Goal: Task Accomplishment & Management: Manage account settings

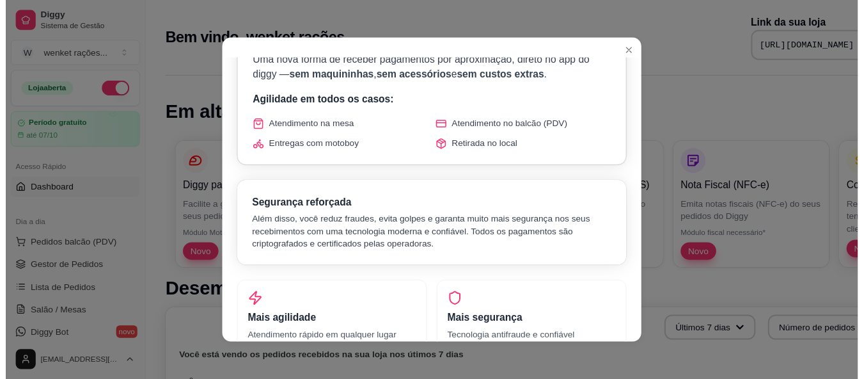
scroll to position [112, 0]
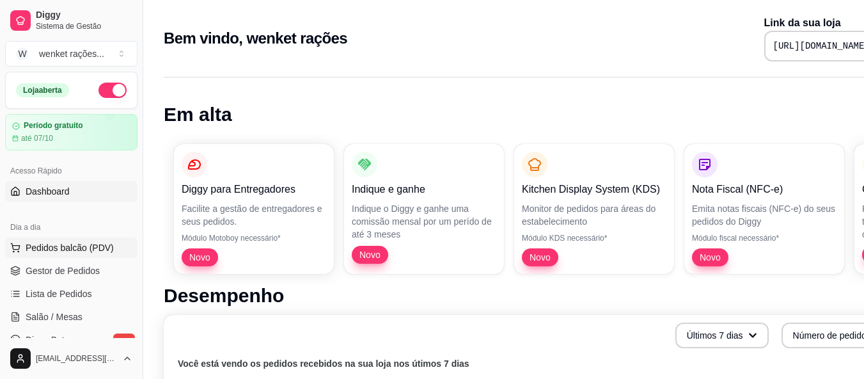
click at [92, 244] on span "Pedidos balcão (PDV)" at bounding box center [70, 247] width 88 height 13
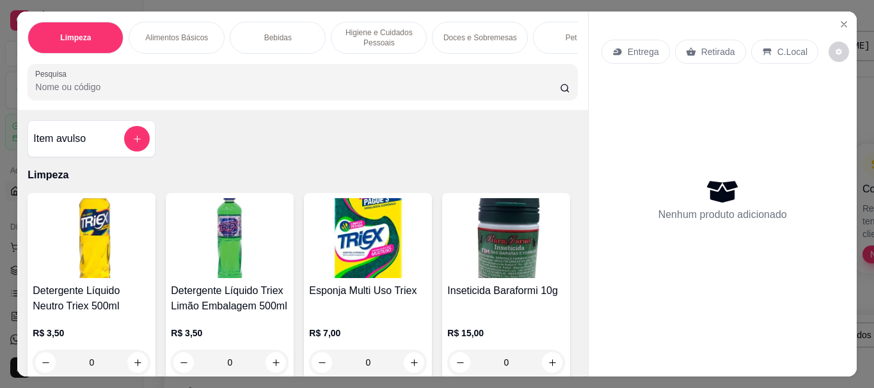
click at [146, 85] on input "Pesquisa" at bounding box center [297, 87] width 524 height 13
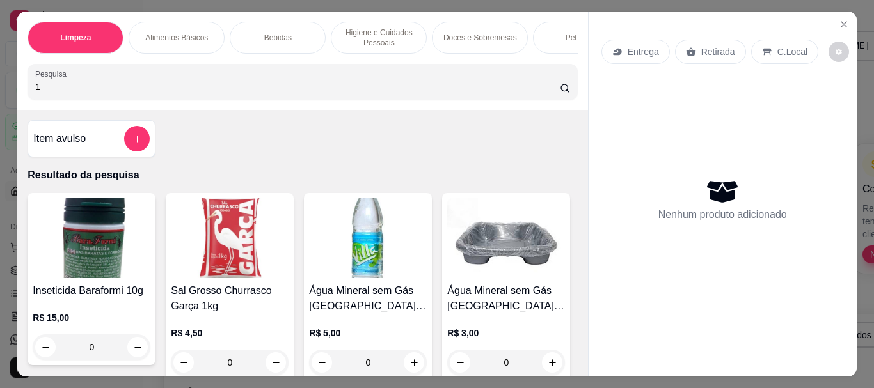
type input "1"
click at [231, 249] on img at bounding box center [230, 238] width 118 height 80
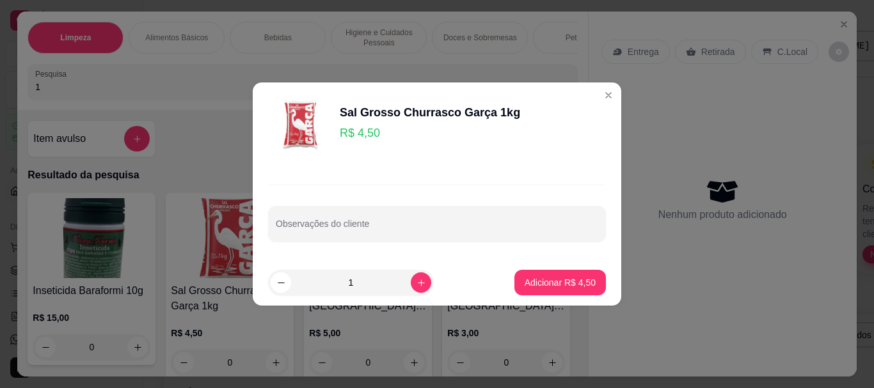
click at [374, 287] on input "1" at bounding box center [351, 283] width 120 height 26
type input "500"
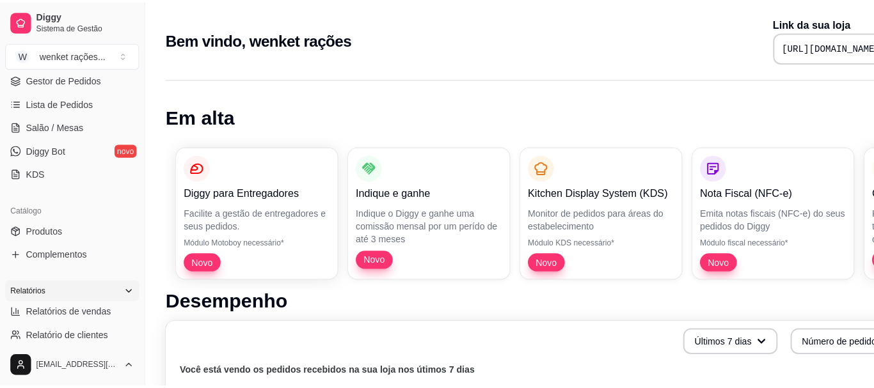
scroll to position [192, 0]
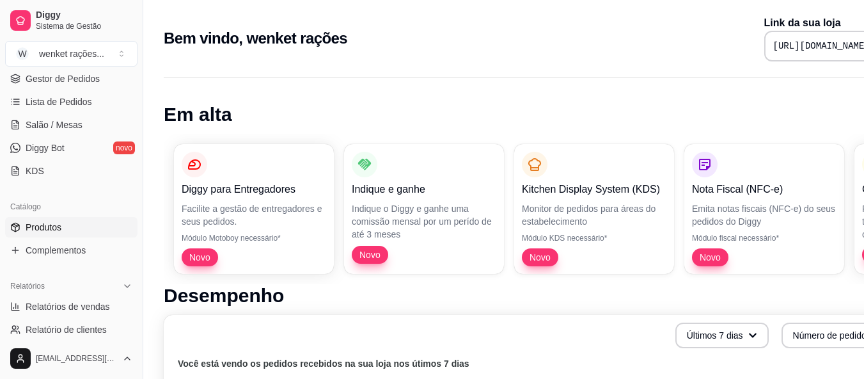
click at [47, 224] on span "Produtos" at bounding box center [44, 227] width 36 height 13
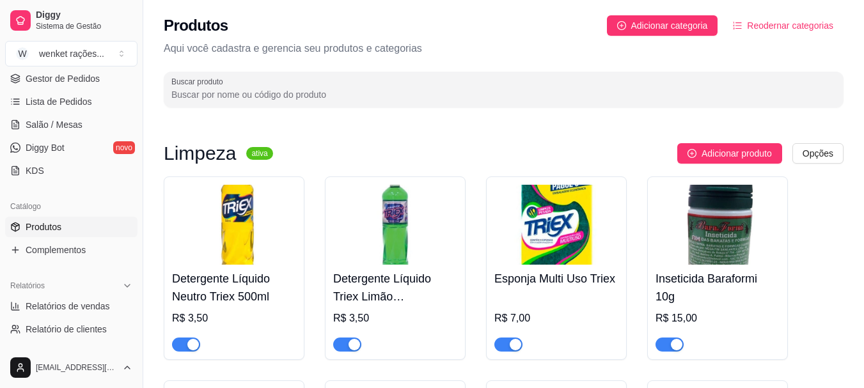
click at [243, 212] on img at bounding box center [234, 225] width 124 height 80
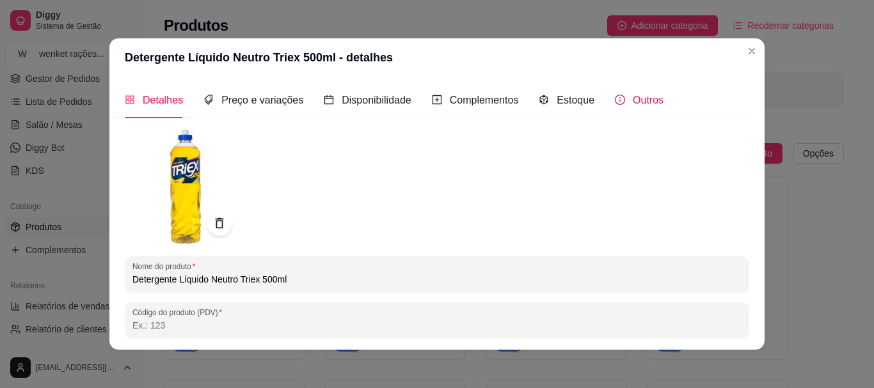
click at [652, 97] on span "Outros" at bounding box center [648, 100] width 31 height 11
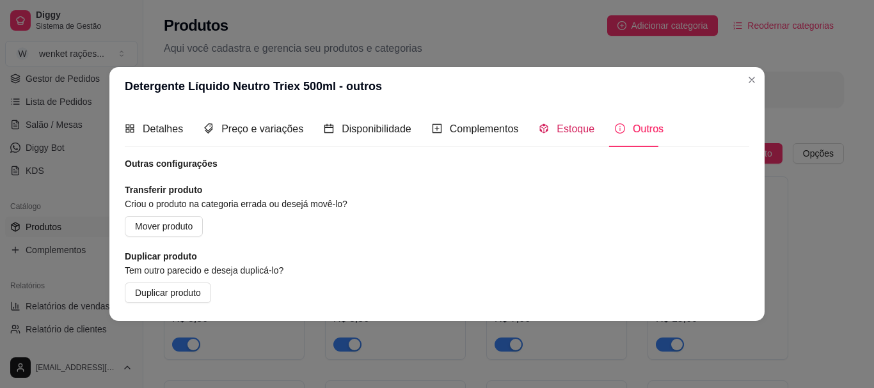
click at [566, 123] on span "Estoque" at bounding box center [575, 128] width 38 height 11
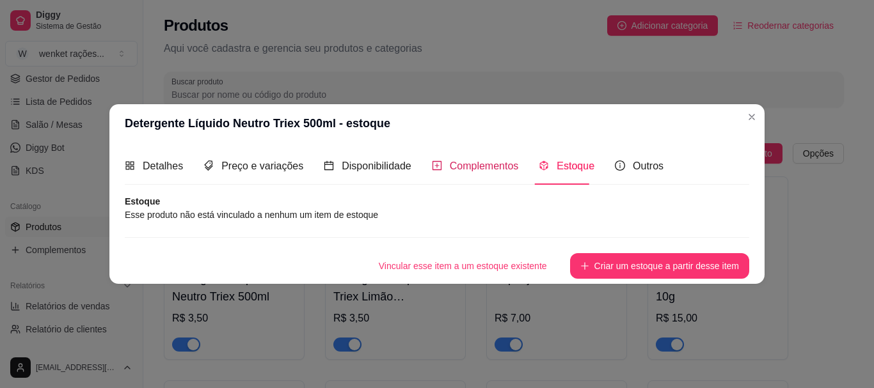
click at [474, 170] on span "Complementos" at bounding box center [484, 166] width 69 height 11
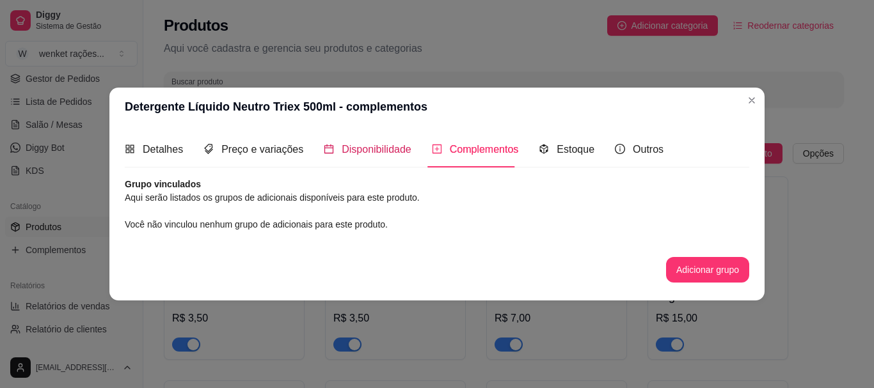
click at [368, 145] on span "Disponibilidade" at bounding box center [377, 149] width 70 height 11
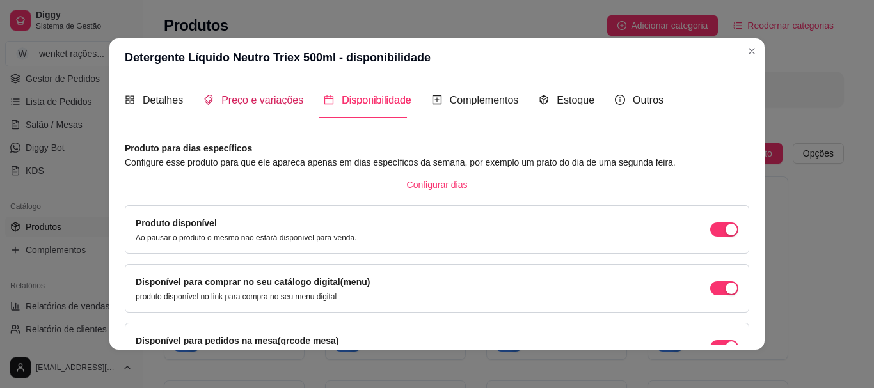
click at [257, 100] on span "Preço e variações" at bounding box center [262, 100] width 82 height 11
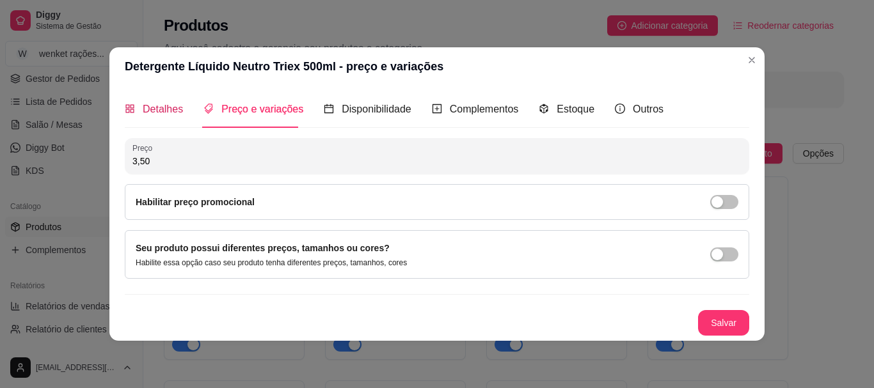
click at [160, 110] on span "Detalhes" at bounding box center [163, 109] width 40 height 11
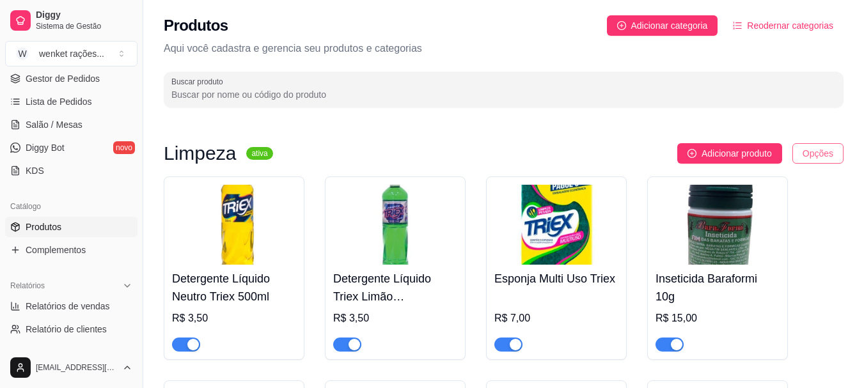
click at [815, 158] on html "Diggy Sistema de Gestão W wenket rações ... Loja aberta Período gratuito até 07…" at bounding box center [432, 194] width 864 height 388
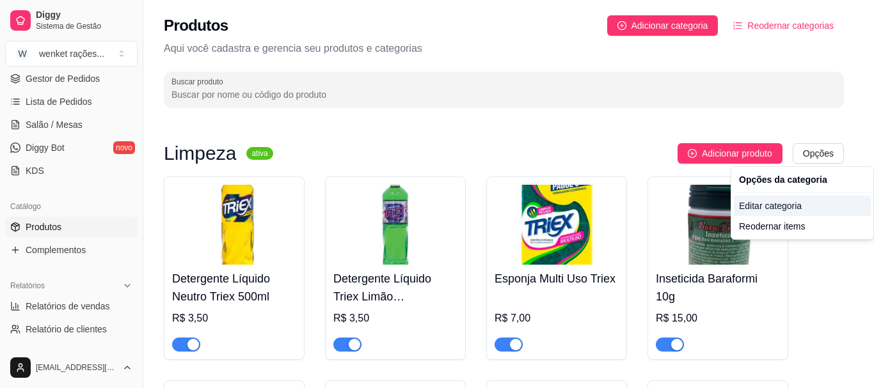
click at [774, 205] on div "Editar categoria" at bounding box center [802, 206] width 137 height 20
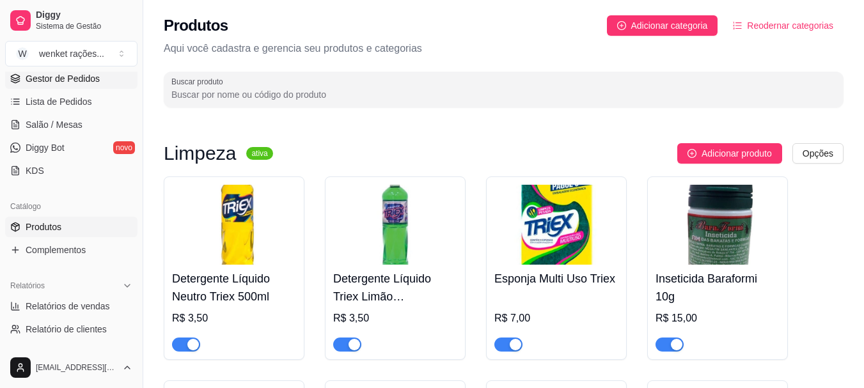
click at [83, 75] on span "Gestor de Pedidos" at bounding box center [63, 78] width 74 height 13
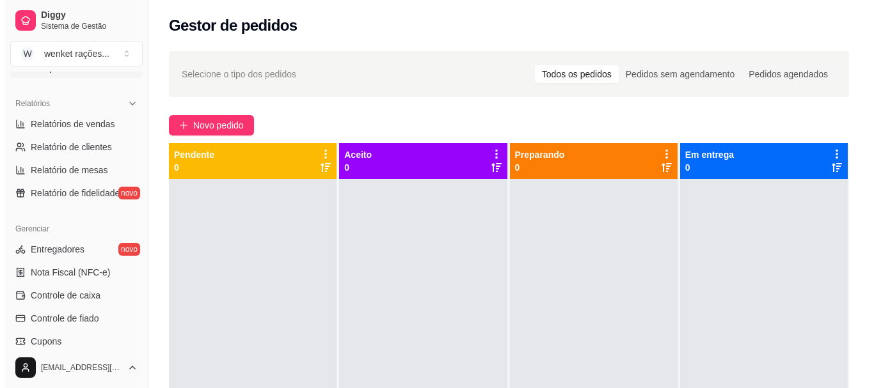
scroll to position [384, 0]
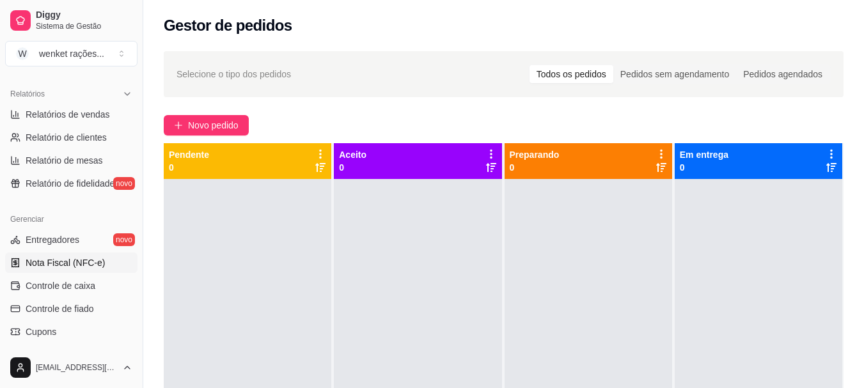
click at [75, 265] on span "Nota Fiscal (NFC-e)" at bounding box center [65, 262] width 79 height 13
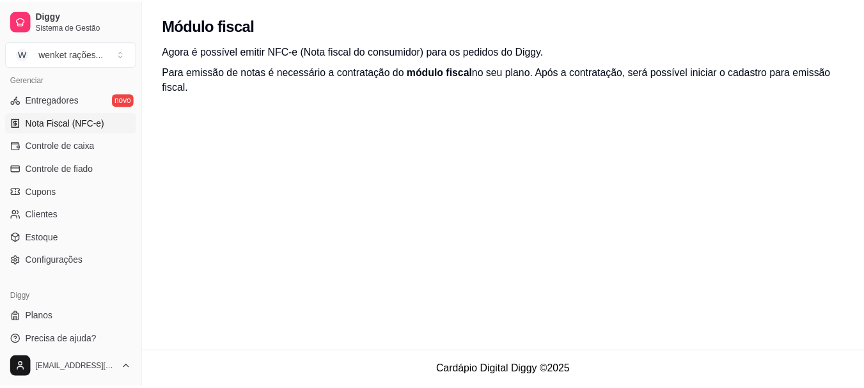
scroll to position [532, 0]
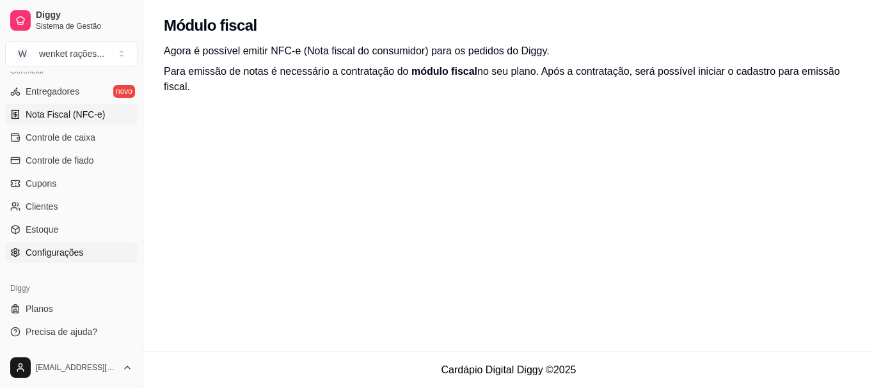
click at [53, 249] on span "Configurações" at bounding box center [55, 252] width 58 height 13
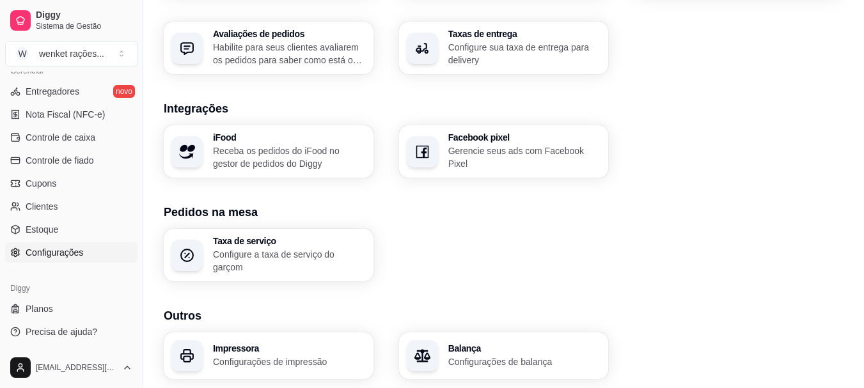
scroll to position [508, 0]
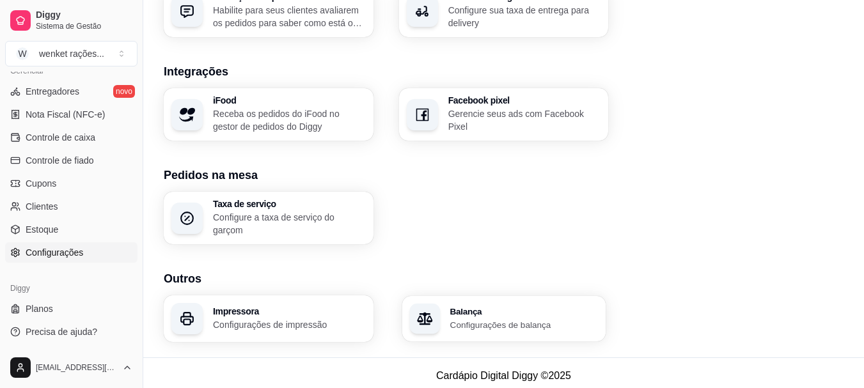
click at [503, 318] on p "Configurações de balança" at bounding box center [524, 324] width 148 height 12
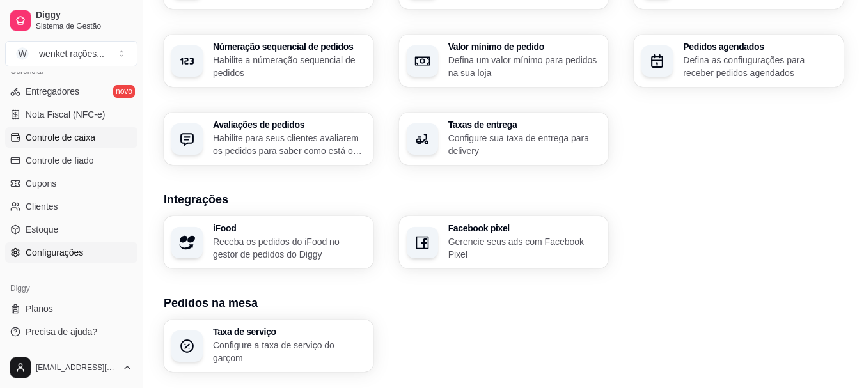
click at [68, 136] on span "Controle de caixa" at bounding box center [61, 137] width 70 height 13
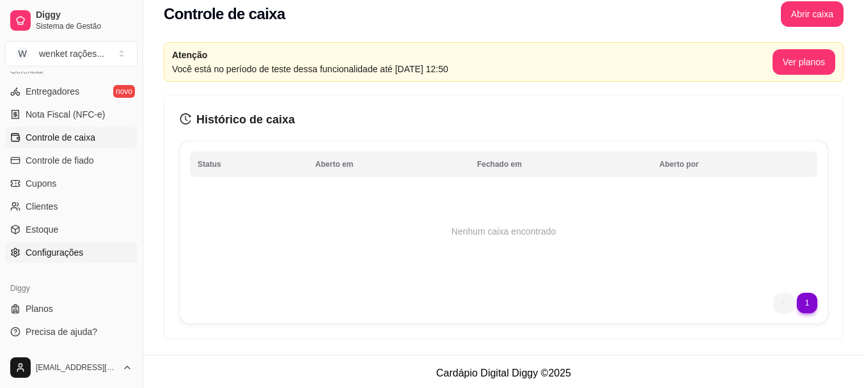
scroll to position [17, 0]
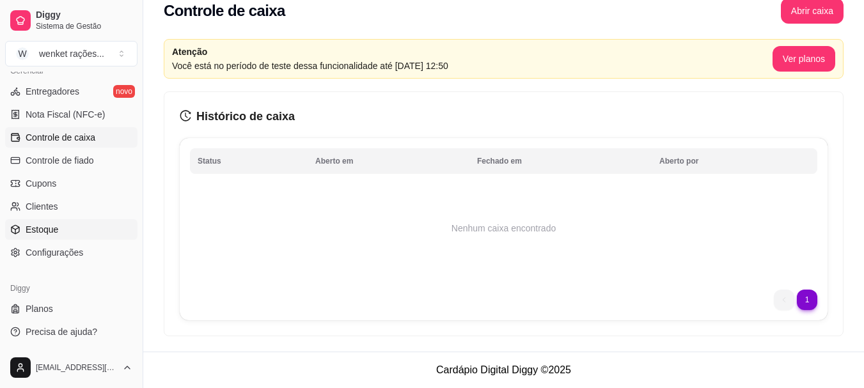
click at [48, 227] on span "Estoque" at bounding box center [42, 229] width 33 height 13
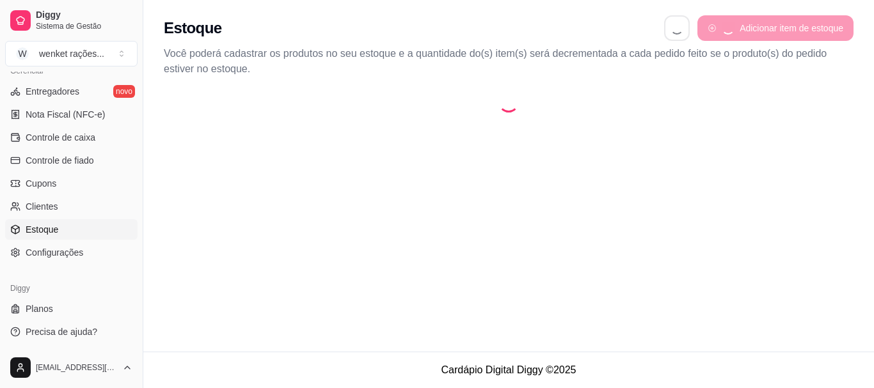
select select "QUANTITY_ORDER"
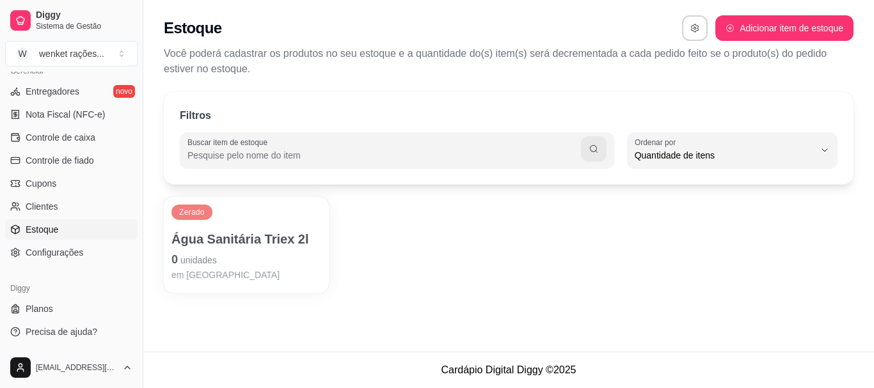
scroll to position [12, 0]
click at [219, 239] on p "Água Sanitária Triex 2l" at bounding box center [246, 239] width 145 height 17
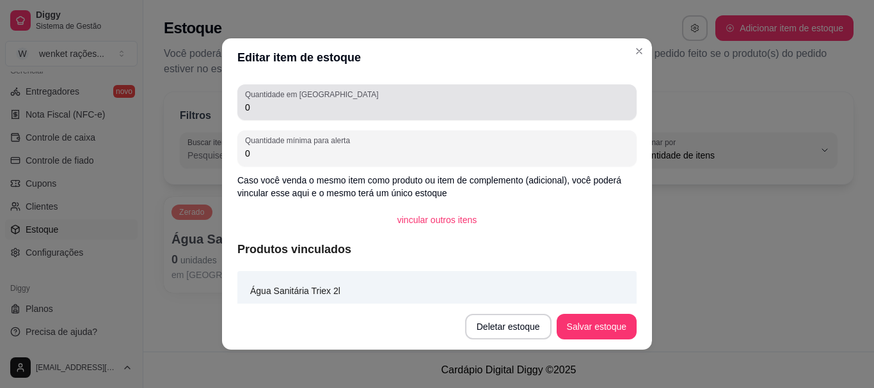
click at [315, 113] on input "0" at bounding box center [437, 107] width 384 height 13
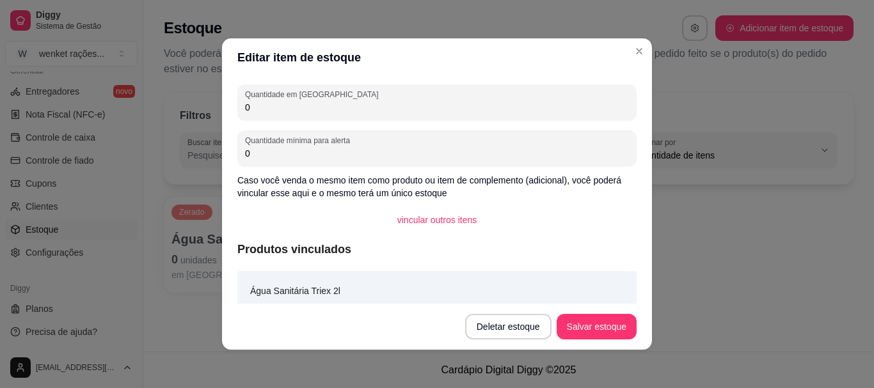
click at [315, 113] on input "0" at bounding box center [437, 107] width 384 height 13
type input "5"
click at [611, 325] on button "Salvar estoque" at bounding box center [596, 327] width 78 height 25
click at [588, 323] on button "Salvar estoque" at bounding box center [596, 327] width 80 height 26
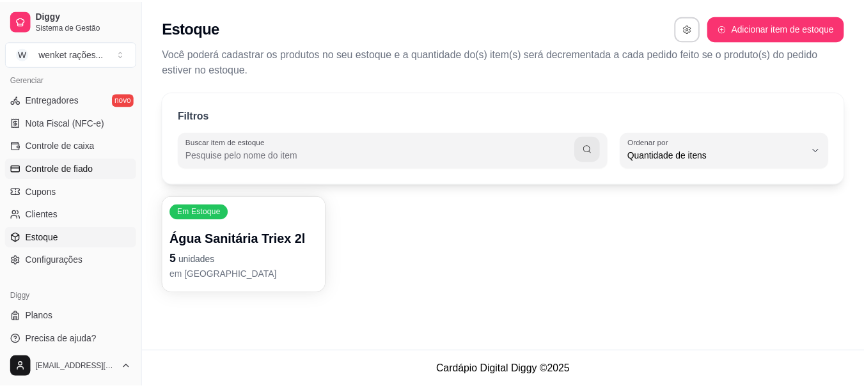
scroll to position [532, 0]
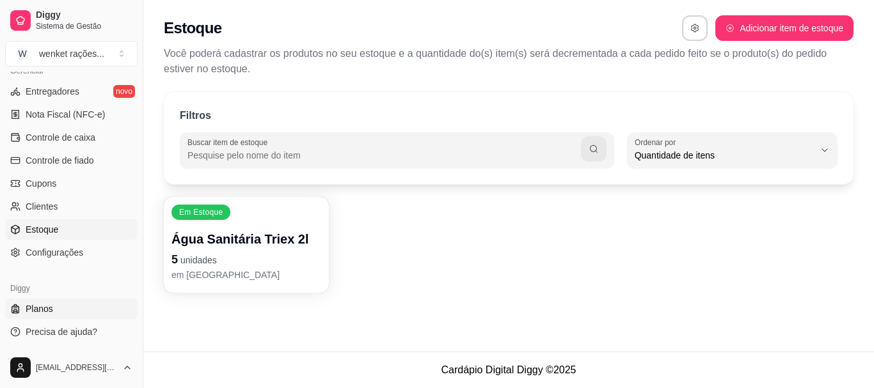
click at [38, 310] on span "Planos" at bounding box center [40, 309] width 28 height 13
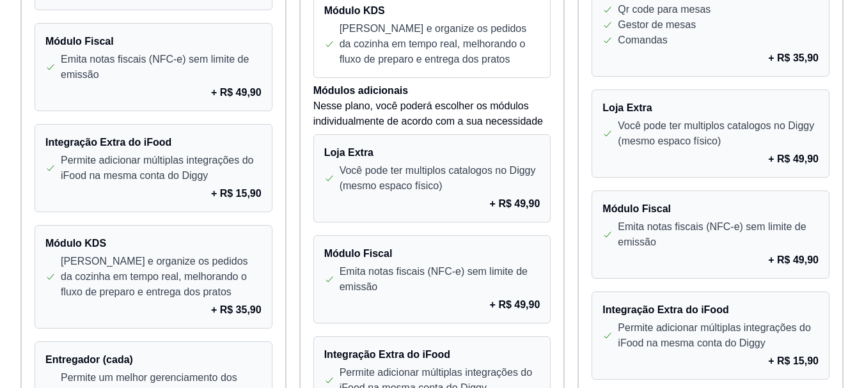
scroll to position [1087, 0]
